Goal: Use online tool/utility: Use online tool/utility

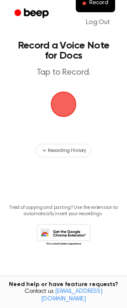
click at [63, 105] on span "button" at bounding box center [63, 104] width 30 height 30
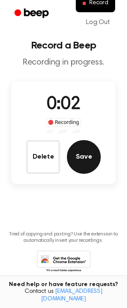
click at [86, 157] on button "Save" at bounding box center [84, 157] width 34 height 34
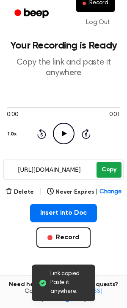
click at [106, 175] on button "Copy" at bounding box center [108, 170] width 25 height 16
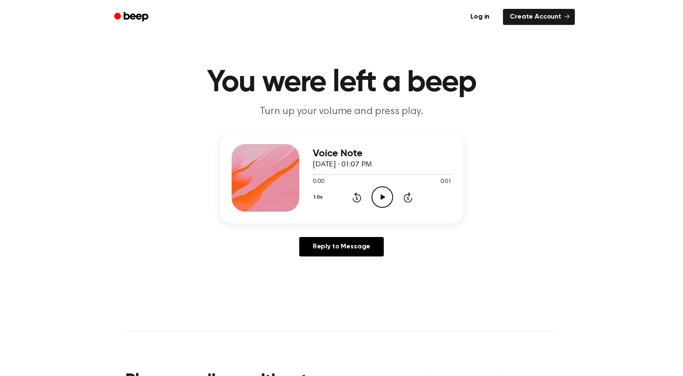
click at [387, 194] on icon "Play Audio" at bounding box center [382, 197] width 22 height 22
click at [387, 194] on icon "Pause Audio" at bounding box center [382, 197] width 22 height 22
